Goal: Contribute content

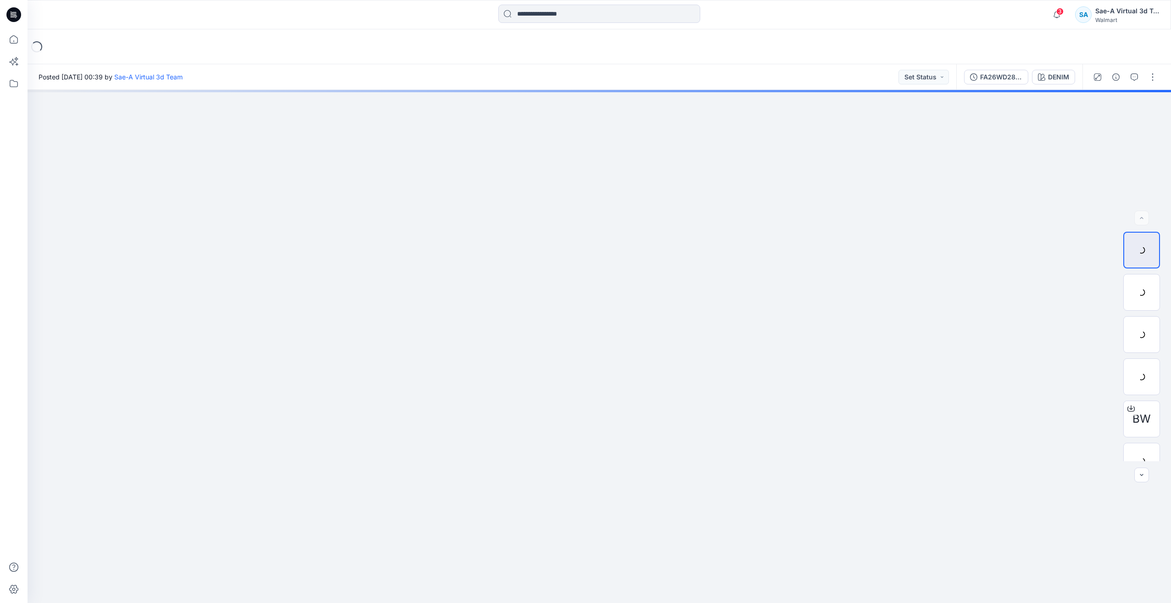
click at [11, 14] on icon at bounding box center [13, 14] width 15 height 15
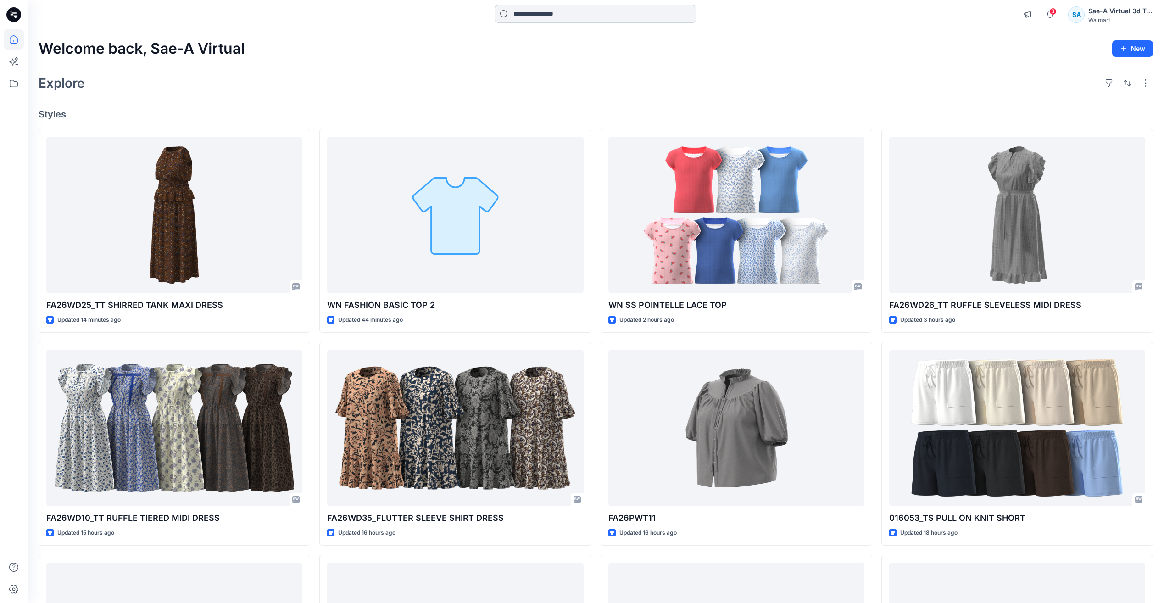
click at [527, 16] on input at bounding box center [596, 14] width 202 height 18
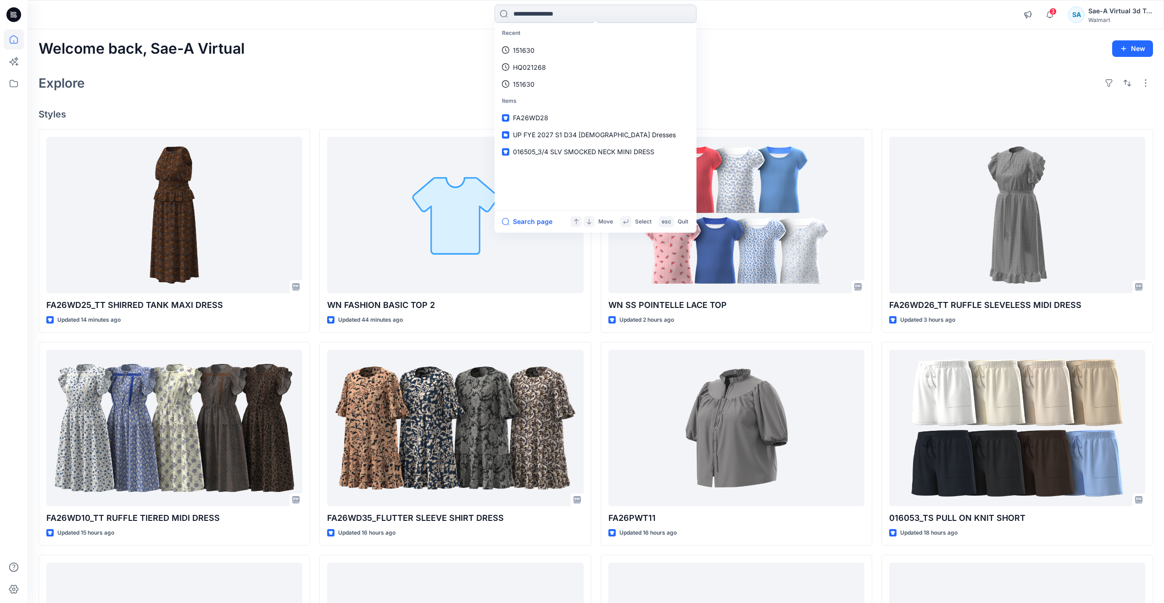
click at [592, 13] on input at bounding box center [596, 14] width 202 height 18
paste input "*********"
type input "********"
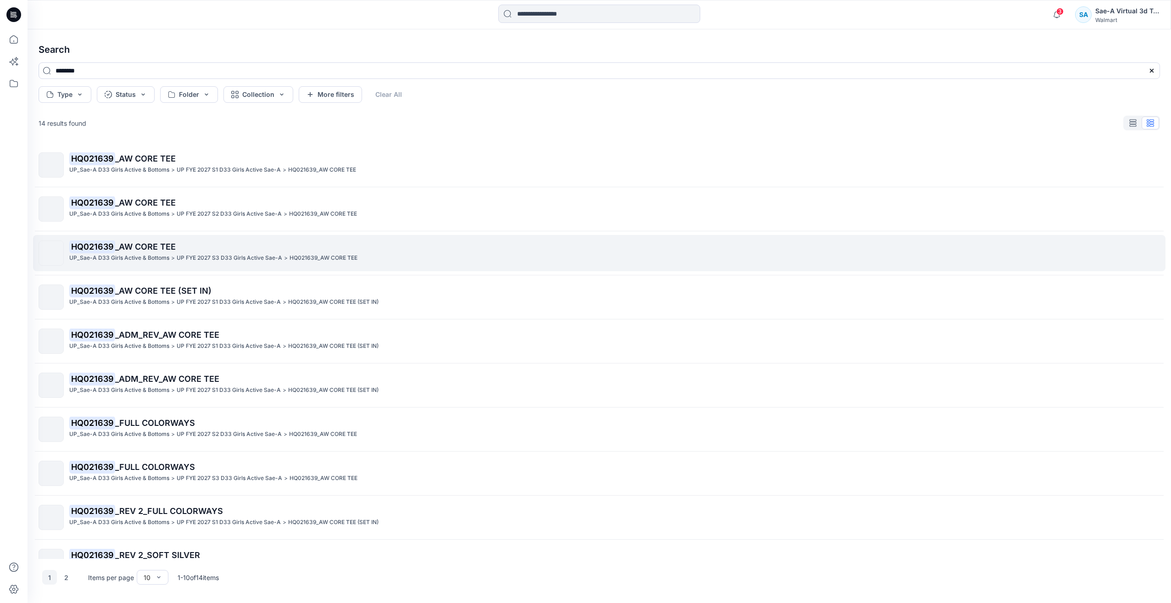
click at [149, 247] on span "_AW CORE TEE" at bounding box center [145, 247] width 61 height 10
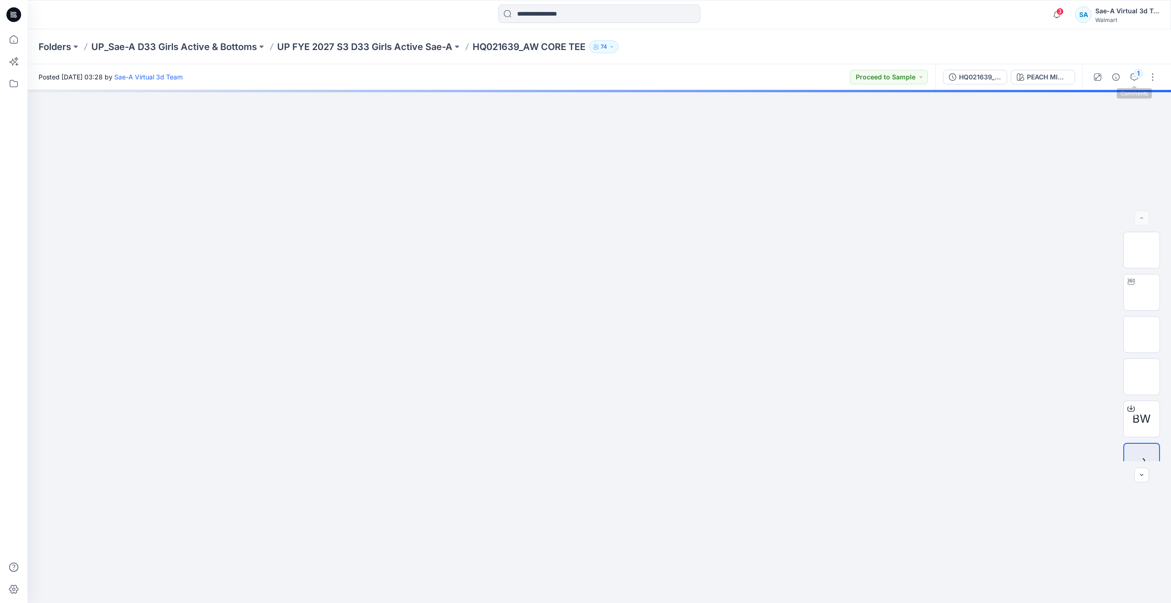
click at [1143, 78] on div "1" at bounding box center [1124, 77] width 85 height 26
click at [1140, 76] on div "1" at bounding box center [1138, 73] width 9 height 9
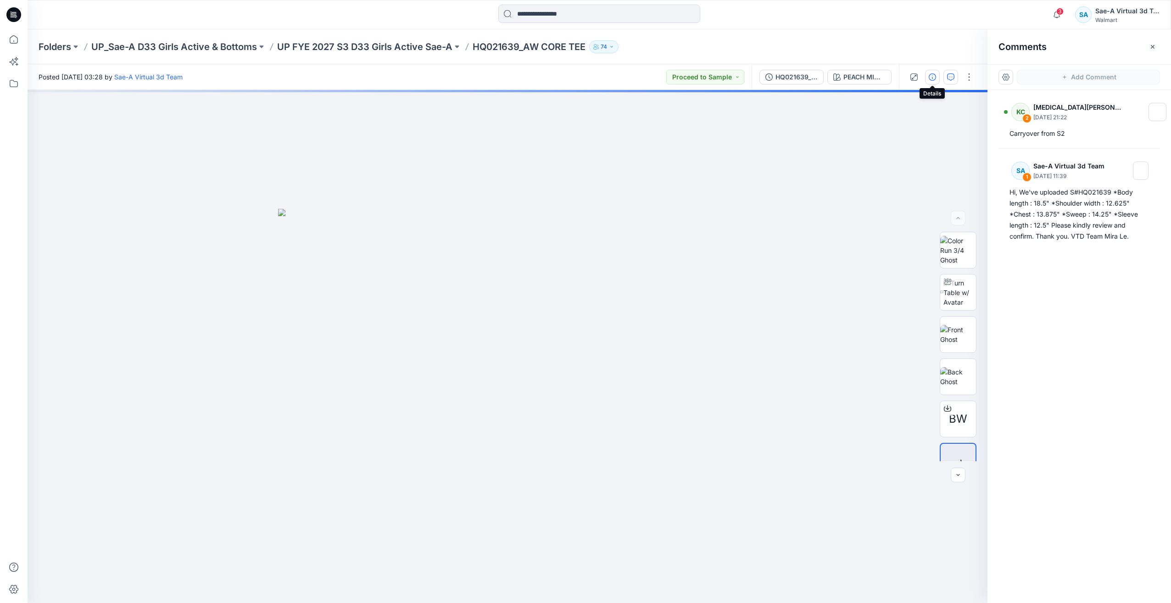
click at [928, 77] on button "button" at bounding box center [932, 77] width 15 height 15
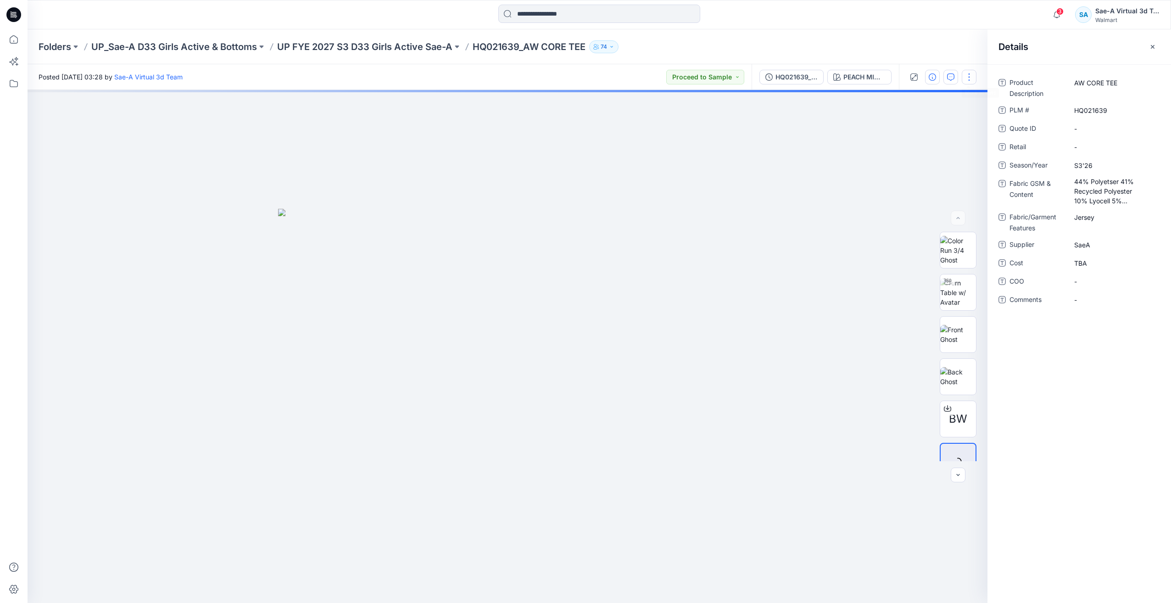
click at [970, 75] on button "button" at bounding box center [969, 77] width 15 height 15
click at [924, 123] on button "Edit" at bounding box center [930, 124] width 84 height 17
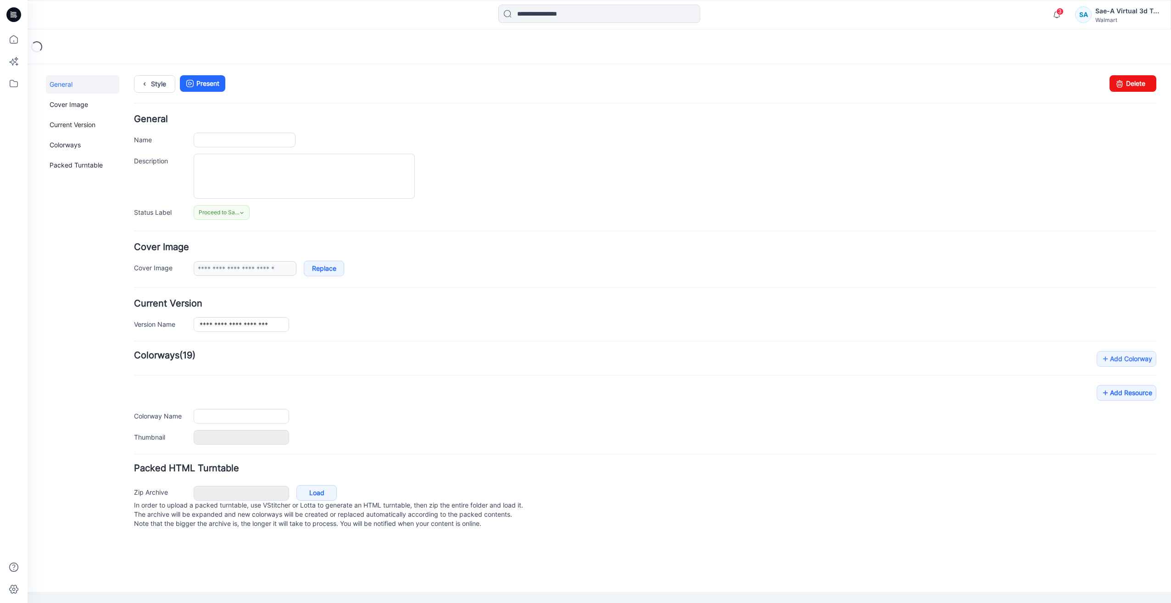
type input "**********"
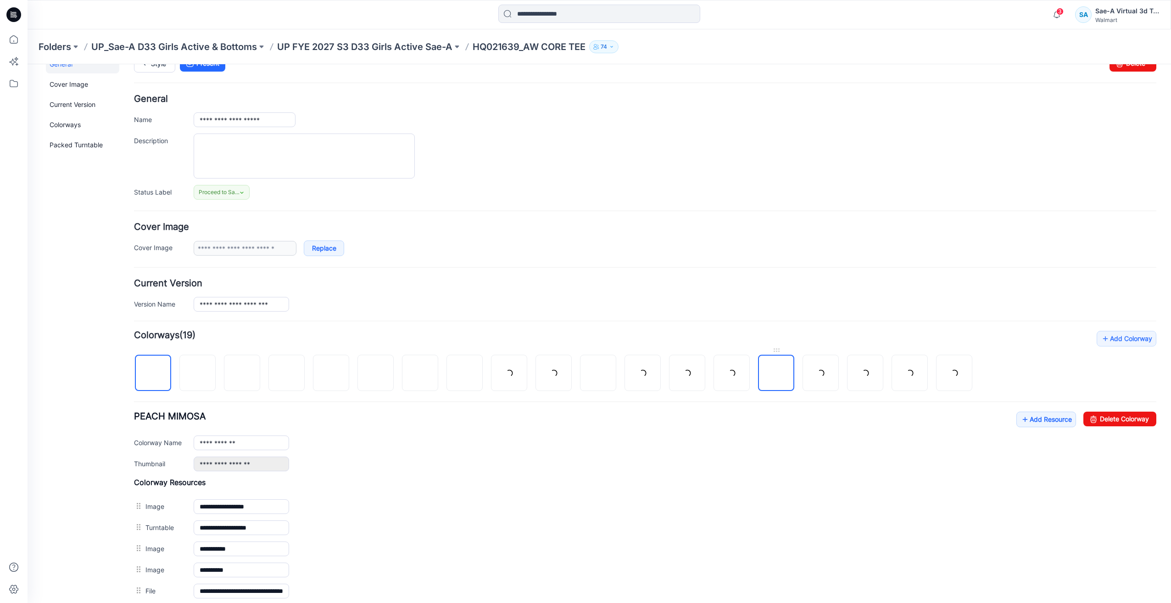
scroll to position [124, 0]
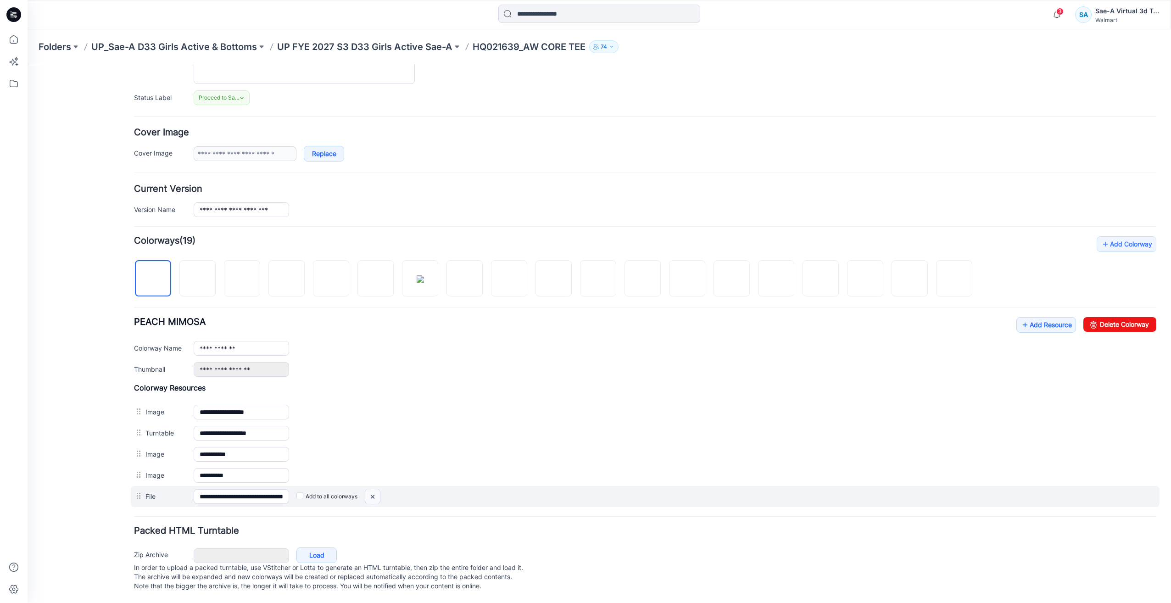
click at [372, 489] on img at bounding box center [372, 496] width 15 height 15
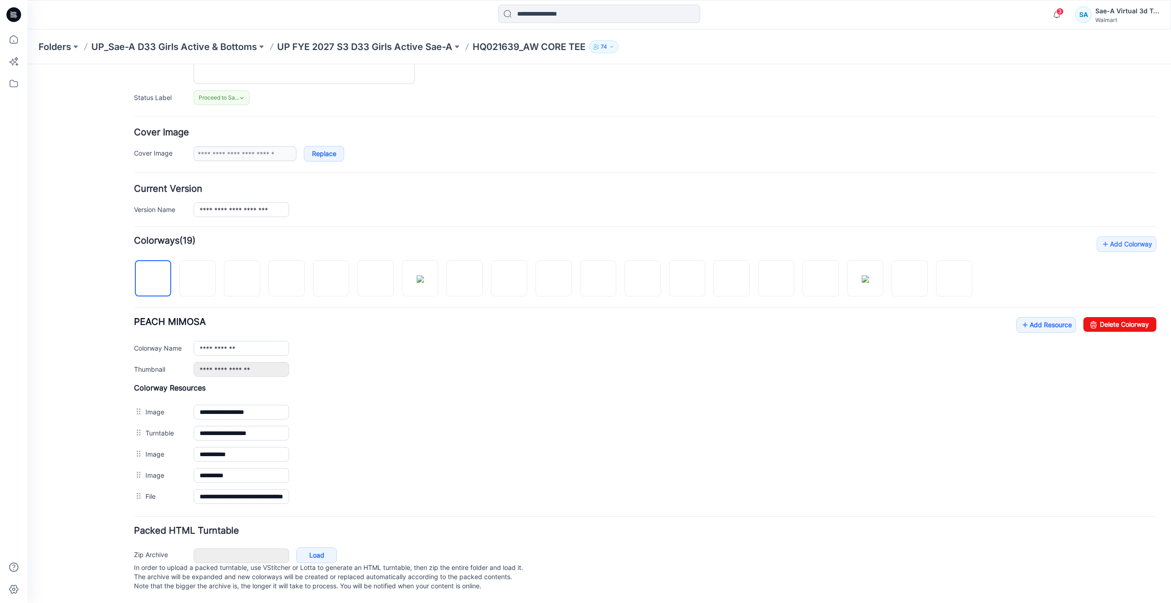
scroll to position [103, 0]
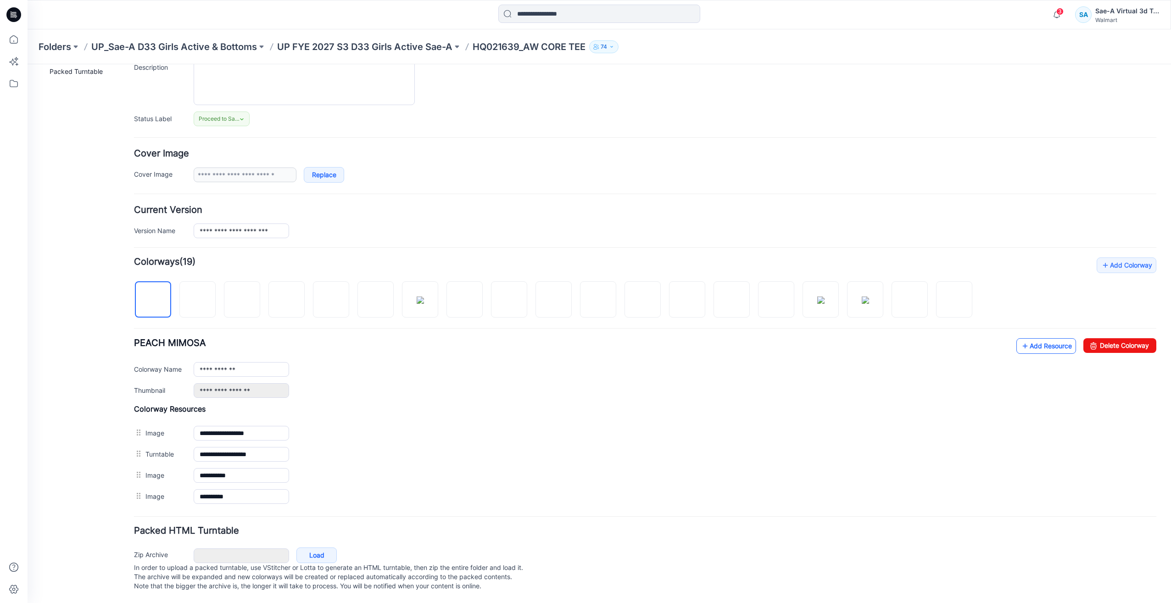
click at [1031, 338] on link "Add Resource" at bounding box center [1046, 346] width 60 height 16
click at [1035, 338] on link "Add Resource" at bounding box center [1046, 346] width 60 height 16
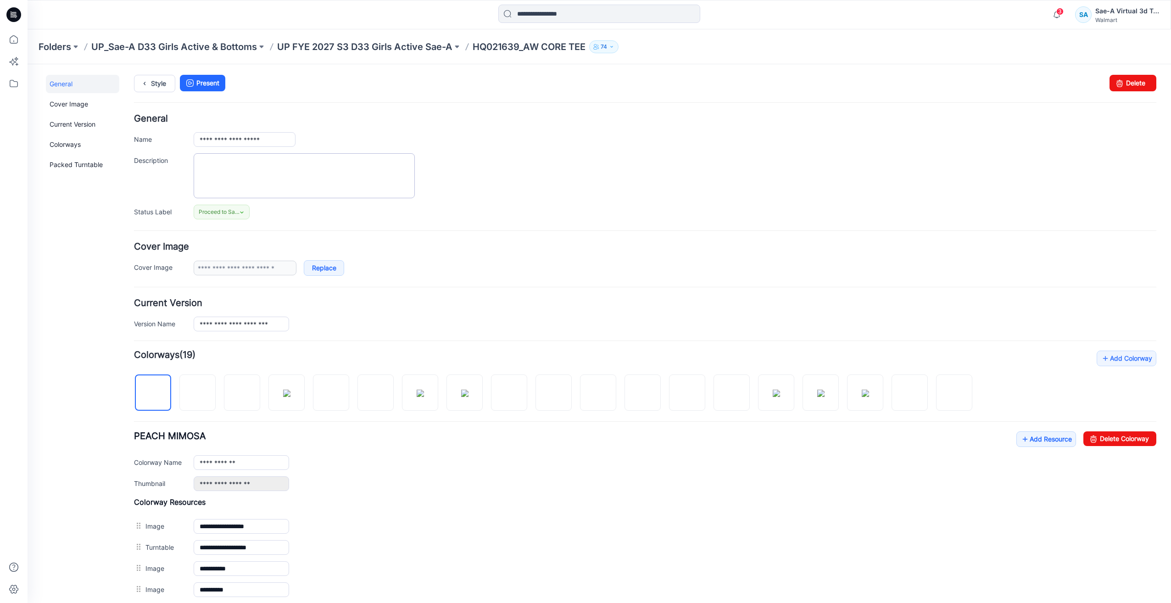
scroll to position [0, 0]
click at [156, 88] on link "Style" at bounding box center [154, 83] width 41 height 17
